Goal: Check status: Check status

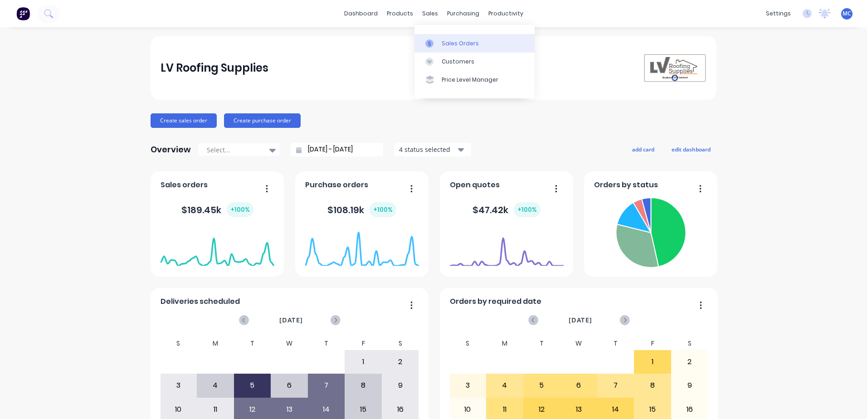
click at [438, 37] on link "Sales Orders" at bounding box center [475, 43] width 120 height 18
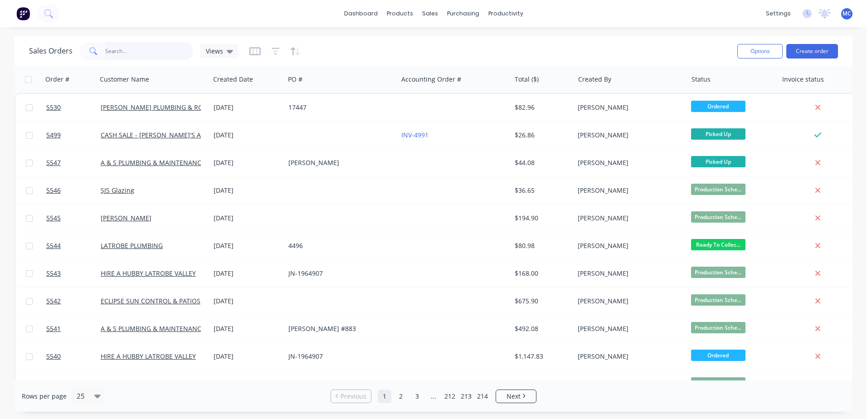
click at [147, 54] on input "text" at bounding box center [149, 51] width 88 height 18
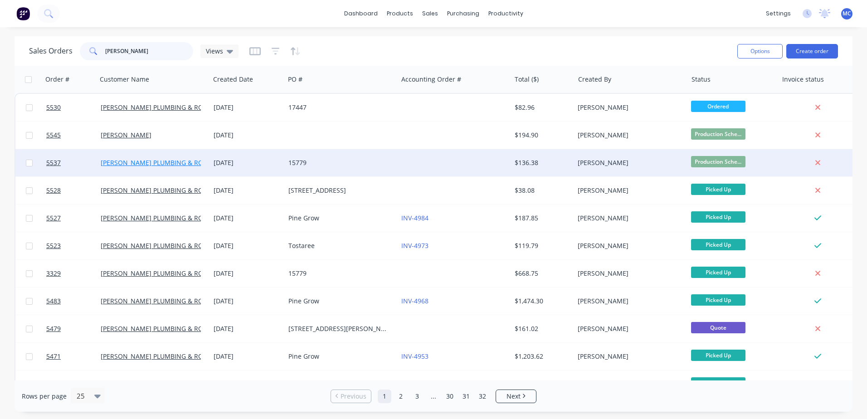
type input "[PERSON_NAME]"
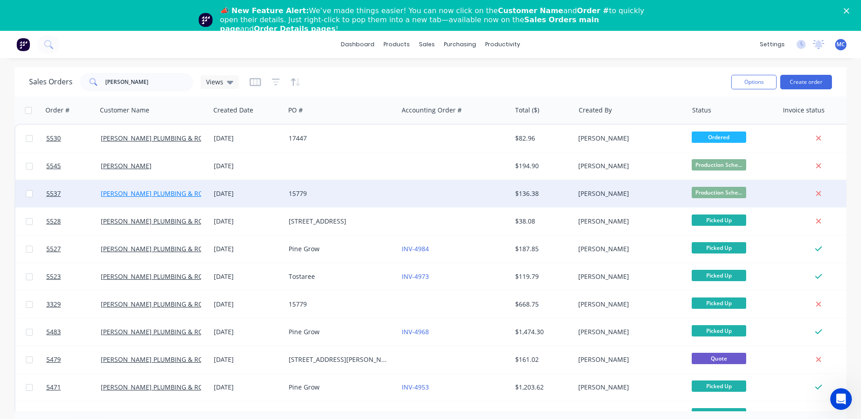
click at [174, 193] on link "[PERSON_NAME] PLUMBING & ROOFING PRO PTY LTD" at bounding box center [182, 193] width 162 height 9
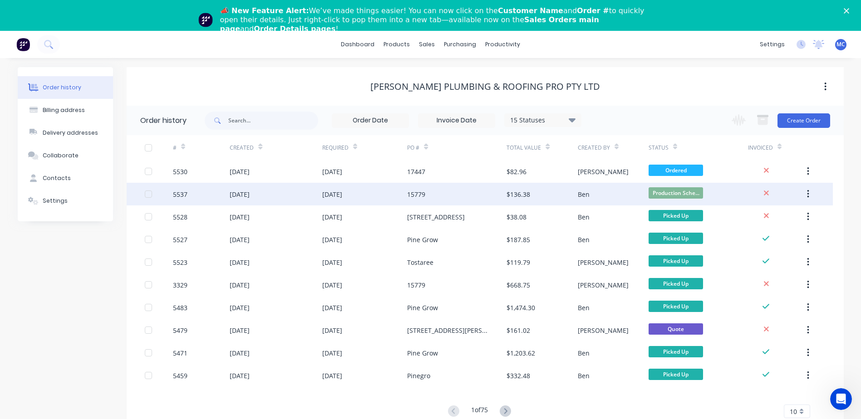
click at [239, 196] on div "[DATE]" at bounding box center [240, 195] width 20 height 10
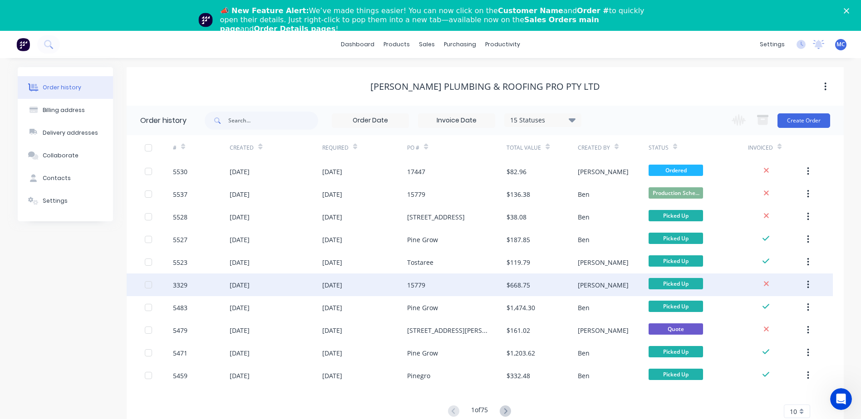
click at [339, 284] on div "[DATE]" at bounding box center [332, 285] width 20 height 10
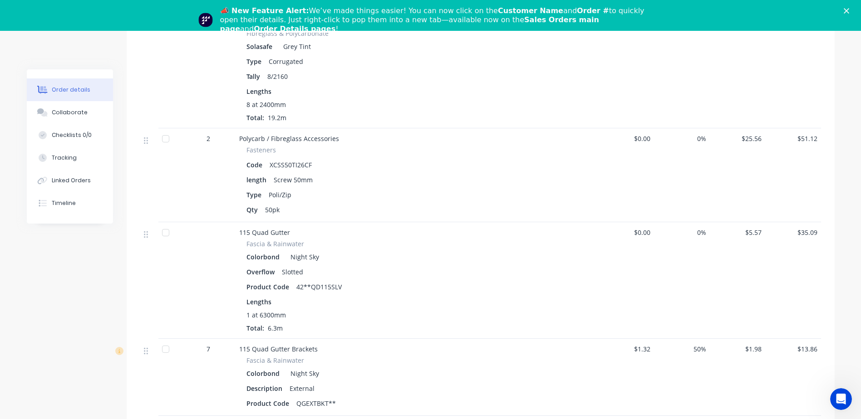
scroll to position [544, 0]
